Goal: Information Seeking & Learning: Learn about a topic

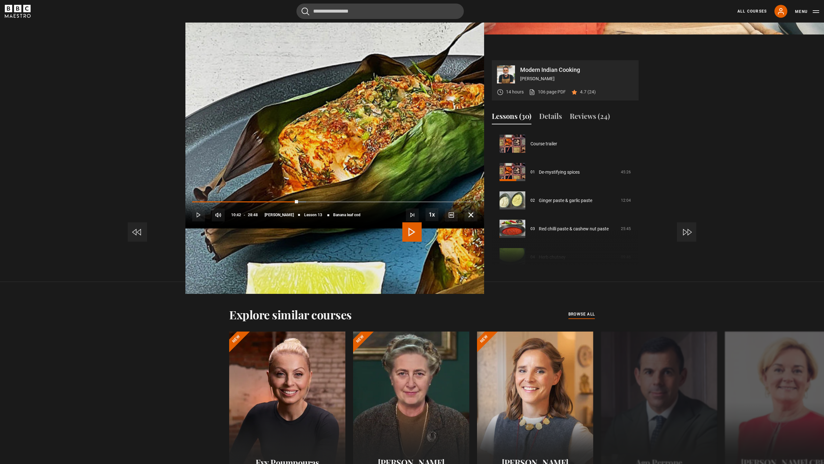
scroll to position [340, 0]
click at [477, 221] on span "Video Player" at bounding box center [471, 214] width 13 height 13
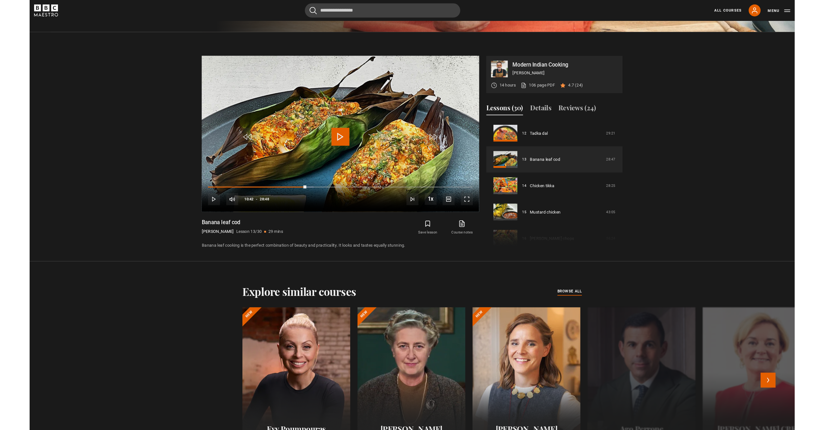
scroll to position [433, 0]
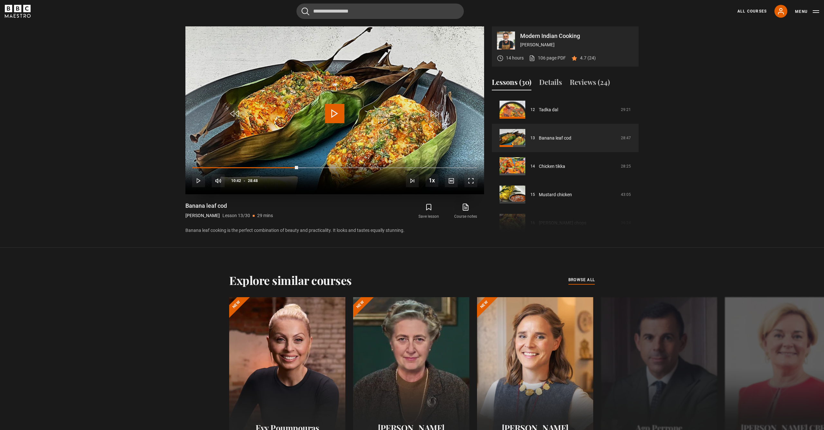
click at [472, 182] on span "Video Player" at bounding box center [471, 181] width 13 height 13
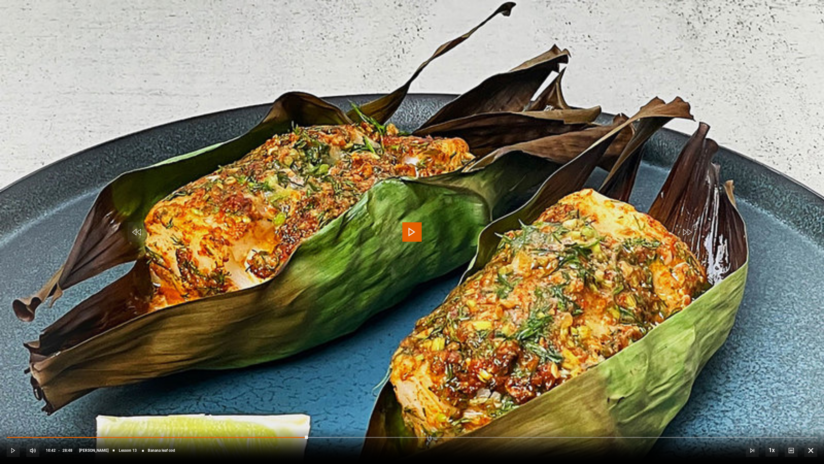
click at [410, 234] on span "Video Player" at bounding box center [411, 231] width 19 height 19
click at [807, 452] on span "Video Player" at bounding box center [811, 450] width 13 height 13
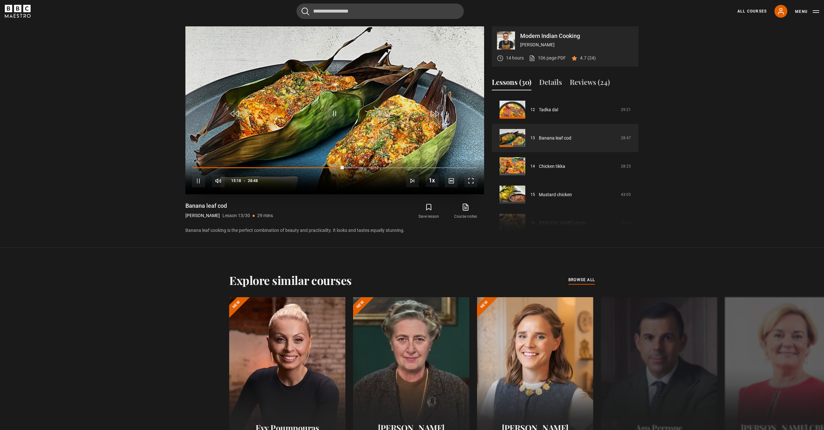
click at [200, 180] on span "Video Player" at bounding box center [198, 181] width 13 height 13
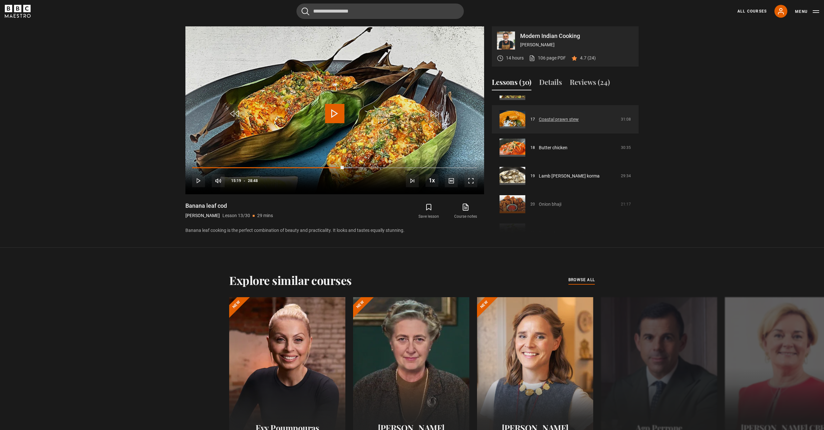
scroll to position [473, 0]
click at [553, 119] on link "Coastal prawn stew" at bounding box center [559, 118] width 40 height 7
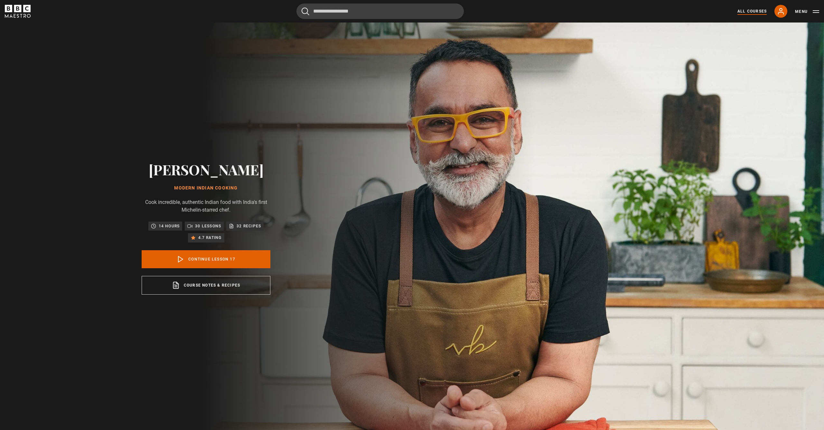
click at [752, 10] on link "All Courses" at bounding box center [752, 11] width 29 height 6
click at [751, 11] on link "All Courses" at bounding box center [752, 11] width 29 height 6
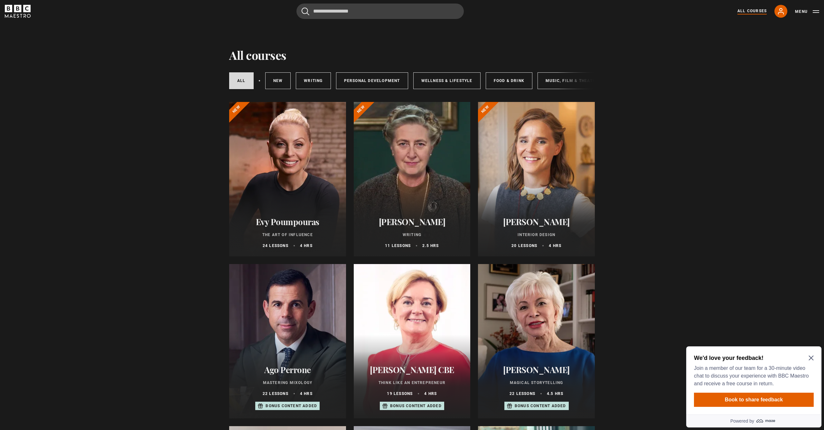
drag, startPoint x: 500, startPoint y: 91, endPoint x: 507, endPoint y: 91, distance: 7.4
click at [507, 91] on div "All courses New courses Writing Personal Development Wellness & Lifestyle Food …" at bounding box center [412, 81] width 366 height 22
click at [504, 83] on link "Food & Drink" at bounding box center [509, 80] width 47 height 17
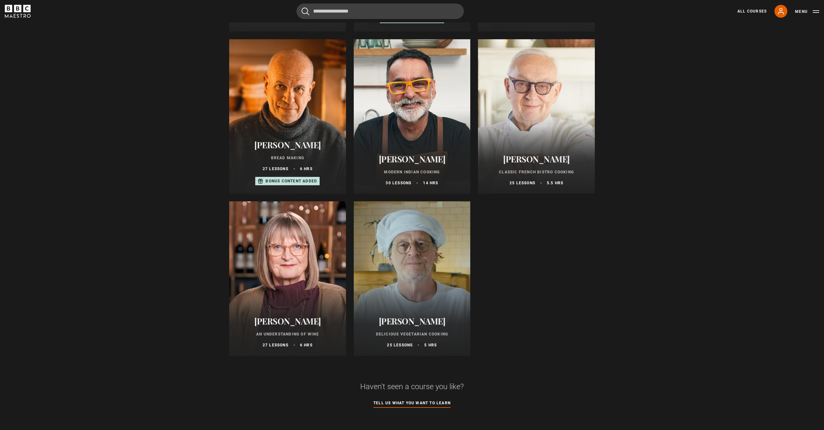
scroll to position [212, 0]
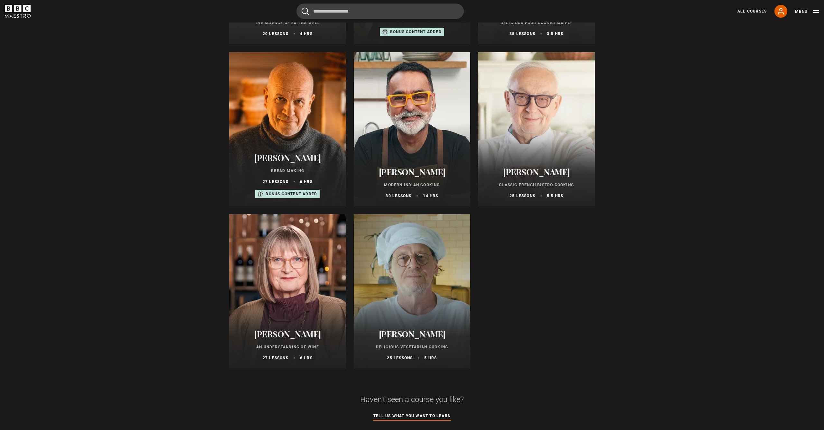
click at [396, 304] on div at bounding box center [412, 291] width 117 height 155
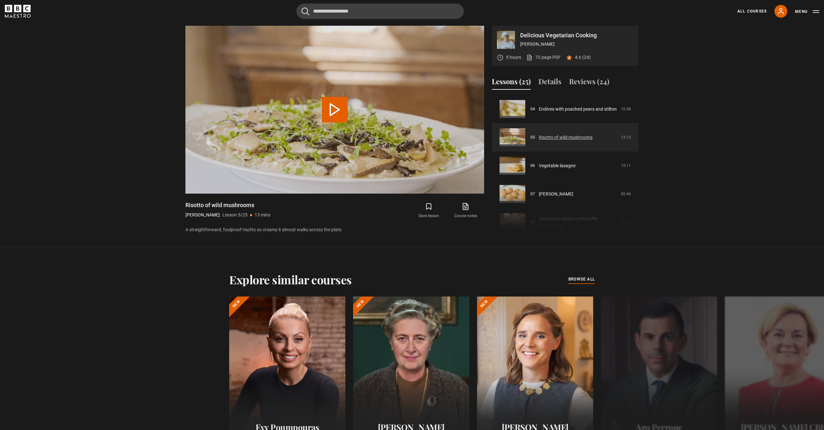
click at [553, 137] on link "Risotto of wild mushrooms" at bounding box center [566, 137] width 54 height 7
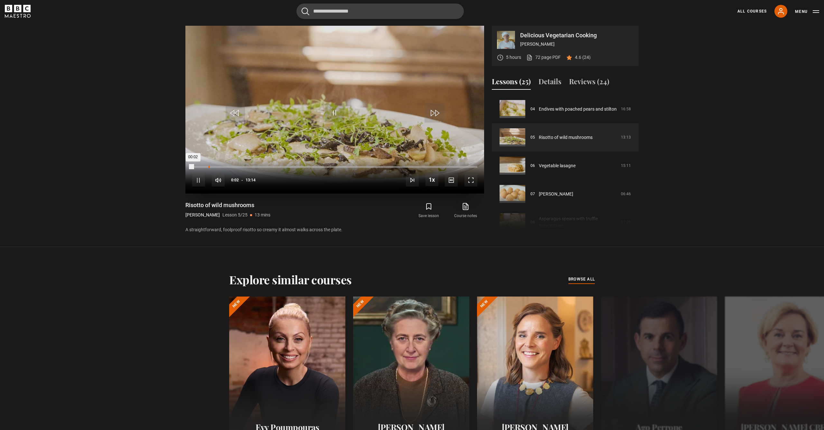
click at [209, 167] on div "Loaded : 0.63% 00:45 00:02" at bounding box center [334, 167] width 285 height 2
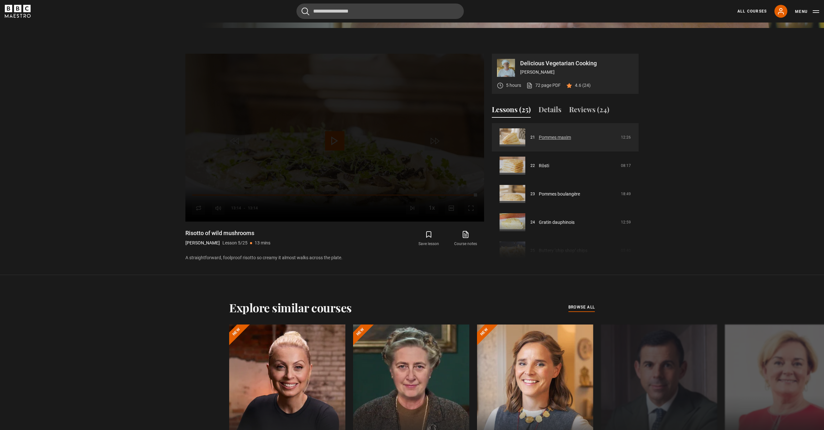
scroll to position [594, 0]
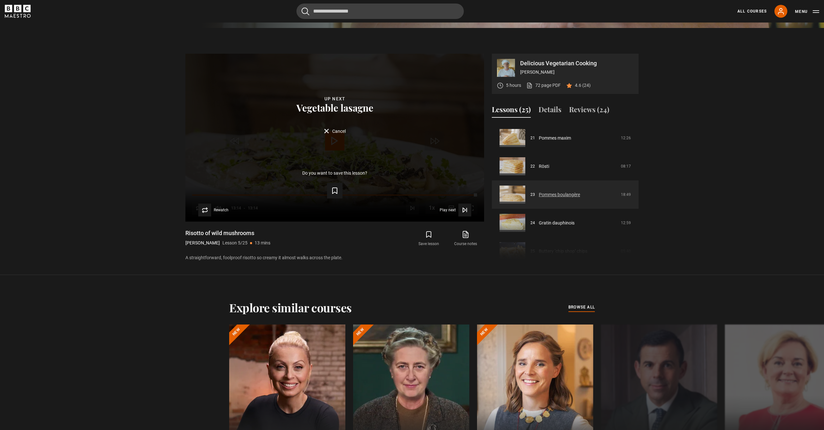
click at [547, 195] on link "Pommes boulangère" at bounding box center [559, 195] width 41 height 7
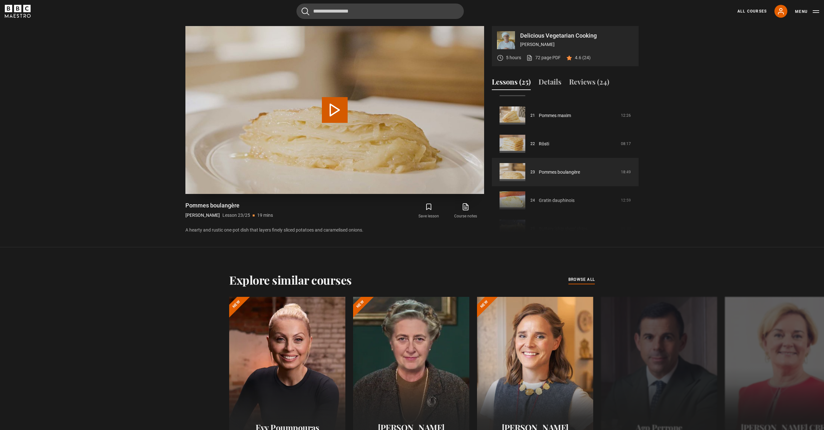
click at [335, 104] on button "Play Lesson Pommes boulangère" at bounding box center [335, 110] width 26 height 26
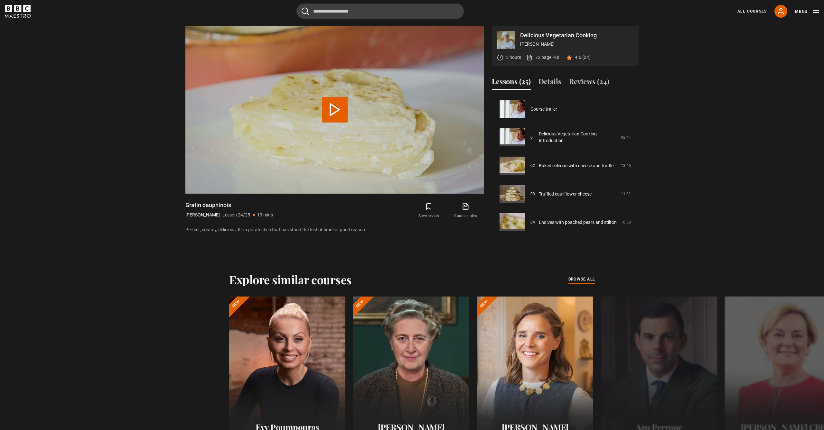
scroll to position [598, 0]
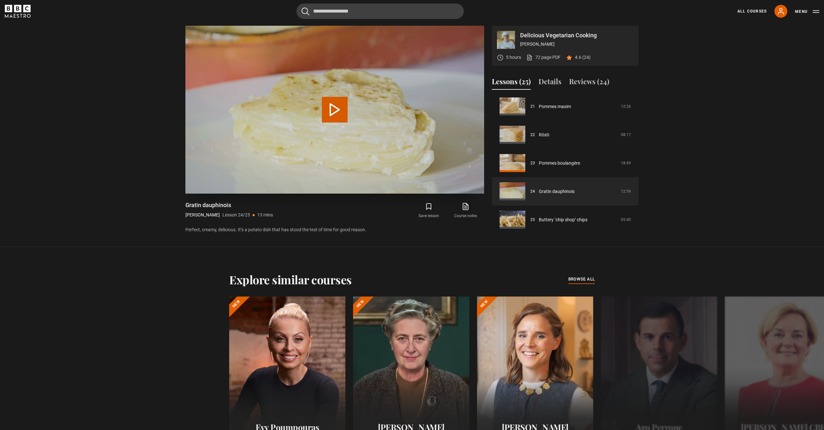
click at [334, 108] on button "Play Lesson Gratin dauphinois" at bounding box center [335, 110] width 26 height 26
click at [0, 0] on span "Video Player" at bounding box center [0, 0] width 0 height 0
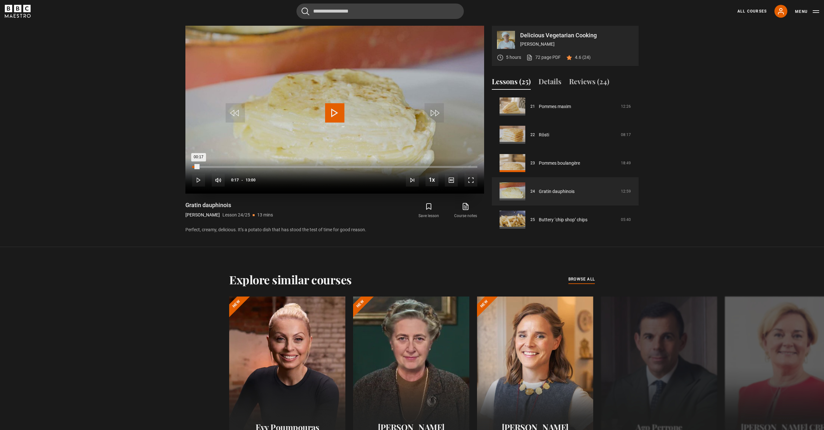
click at [199, 167] on div "Loaded : 2.80% 00:17 00:17" at bounding box center [334, 167] width 285 height 2
click at [198, 180] on span "Video Player" at bounding box center [198, 180] width 13 height 13
